Goal: Task Accomplishment & Management: Use online tool/utility

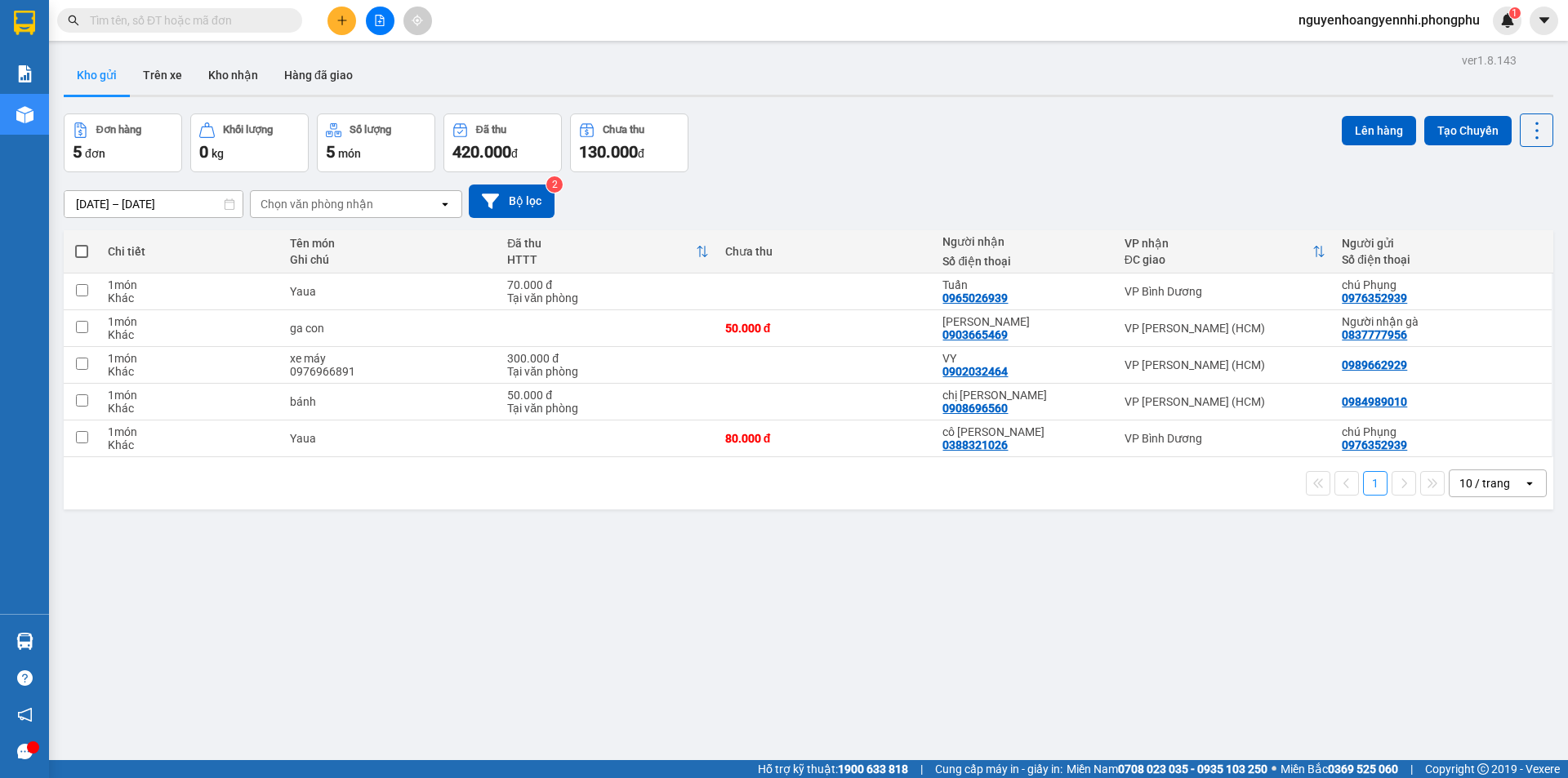
click at [346, 17] on icon "plus" at bounding box center [342, 20] width 12 height 12
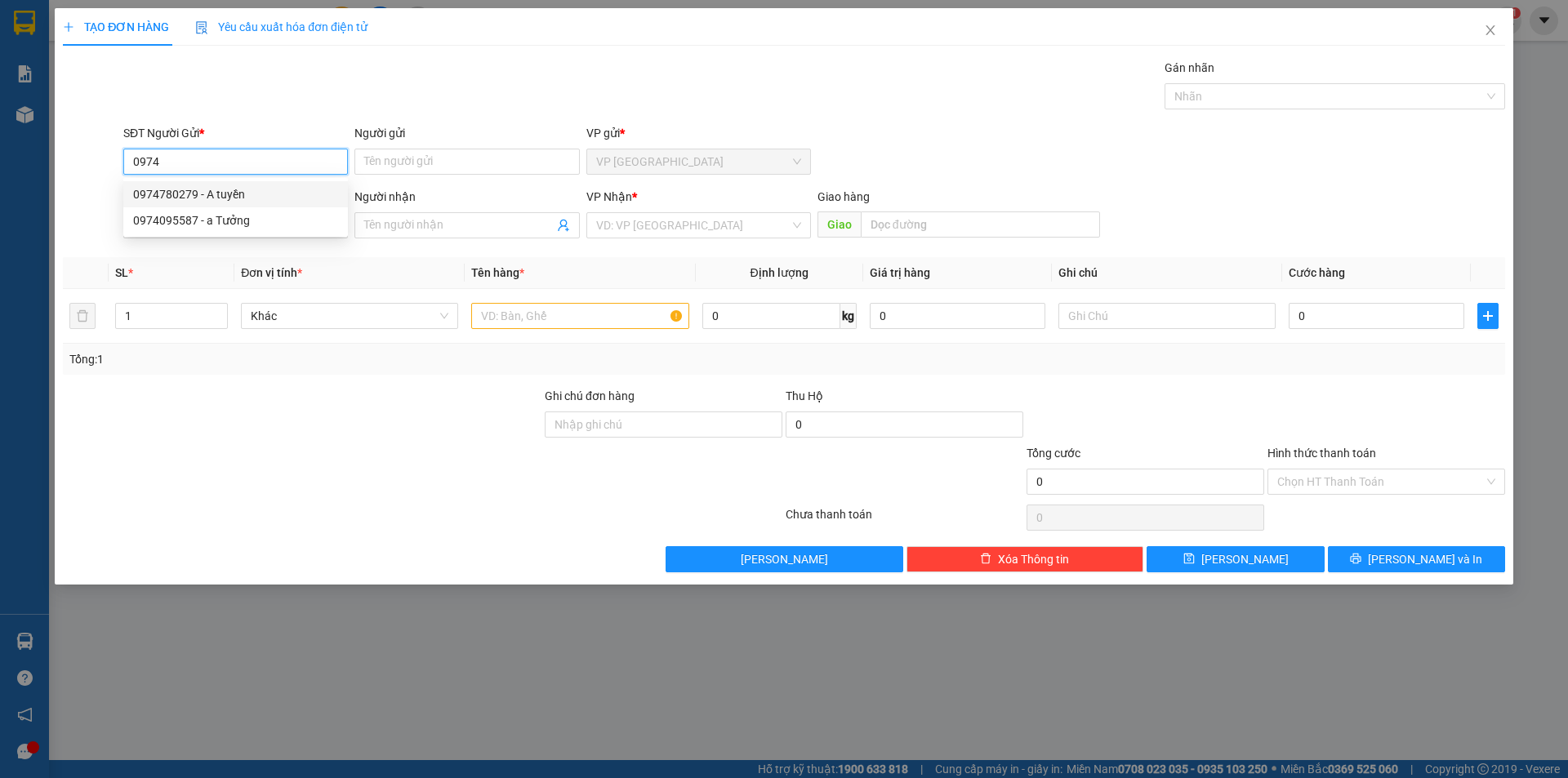
click at [250, 193] on div "0974780279 - A tuyền" at bounding box center [236, 194] width 205 height 18
type input "0974780279"
type input "A tuyền"
type input "0394766738"
type input "Chi Mận"
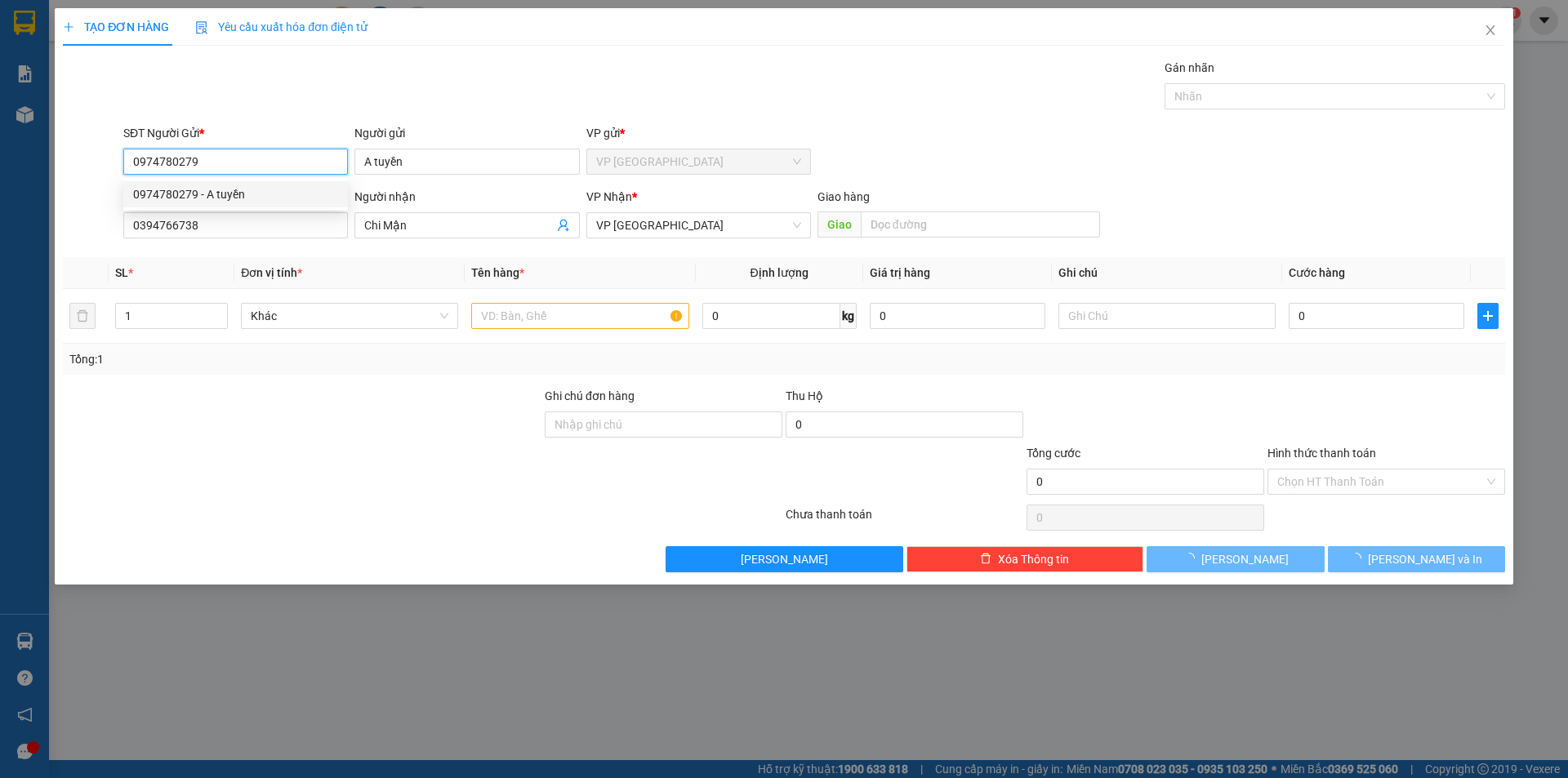
type input "50.000"
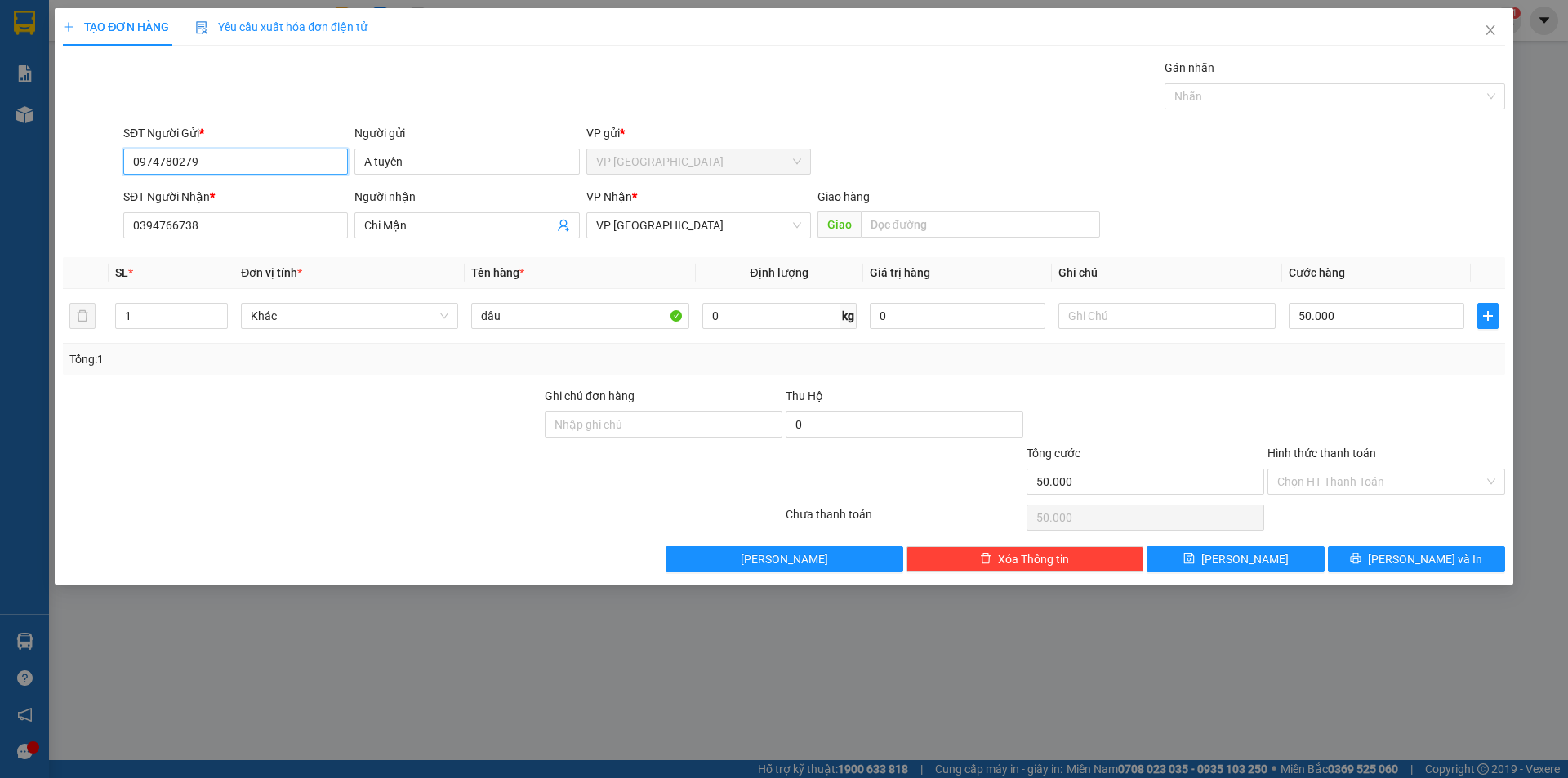
type input "0974780279"
click at [1330, 398] on div at bounding box center [1387, 415] width 241 height 57
click at [1381, 477] on input "Hình thức thanh toán" at bounding box center [1380, 481] width 207 height 24
click at [1325, 435] on div at bounding box center [1387, 415] width 241 height 57
click at [1416, 559] on span "Lưu và In" at bounding box center [1425, 559] width 114 height 18
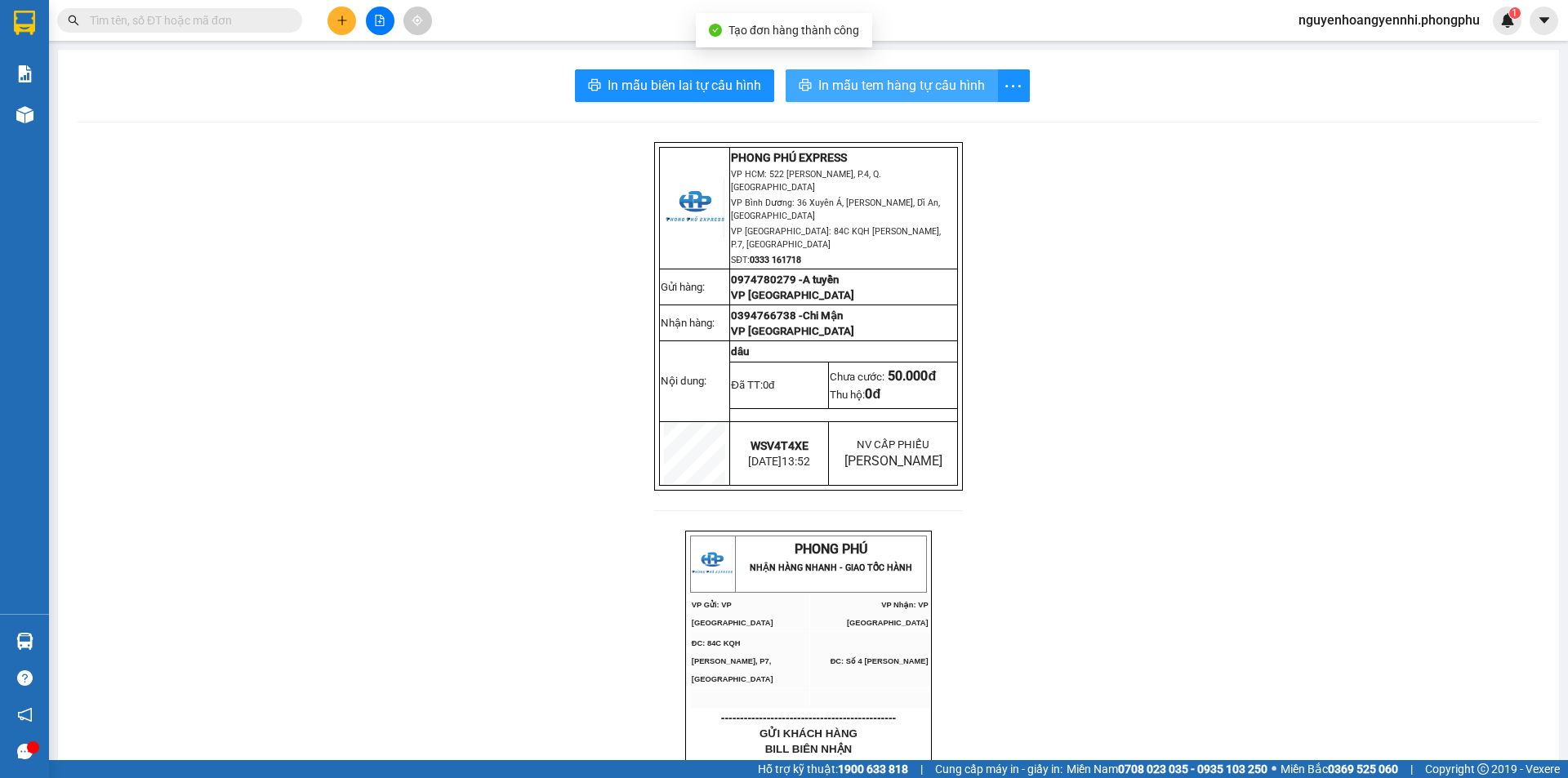
click at [872, 83] on span "In mẫu tem hàng tự cấu hình" at bounding box center [901, 85] width 167 height 21
